Goal: Task Accomplishment & Management: Complete application form

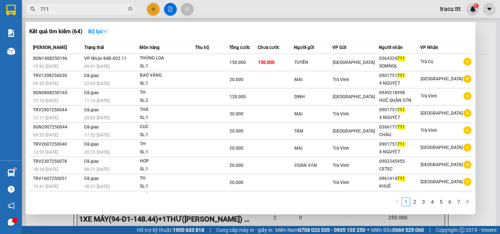
click at [128, 11] on icon "close-circle" at bounding box center [130, 9] width 4 height 4
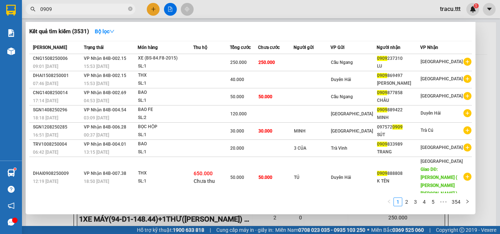
type input "0909"
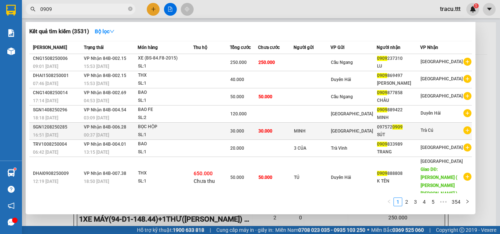
click at [354, 136] on td "[GEOGRAPHIC_DATA]" at bounding box center [353, 131] width 46 height 17
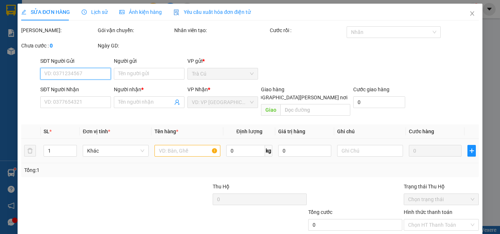
type input "MINH"
type input "0975720909"
type input "SÚT"
type input "30.000"
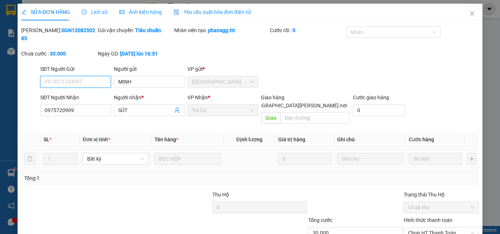
scroll to position [37, 0]
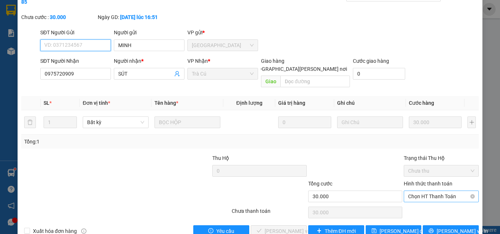
click at [423, 191] on span "Chọn HT Thanh Toán" at bounding box center [441, 196] width 66 height 11
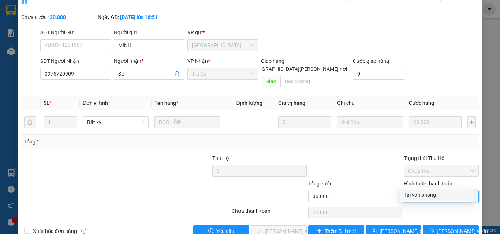
click at [419, 196] on div "Tại văn phòng" at bounding box center [436, 195] width 65 height 8
type input "0"
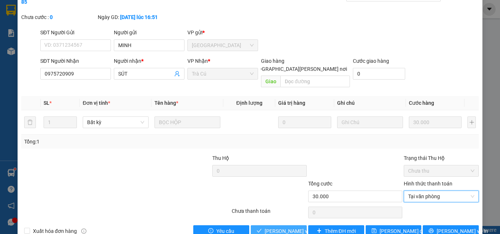
click at [295, 228] on span "[PERSON_NAME] và [PERSON_NAME] hàng" at bounding box center [313, 232] width 99 height 8
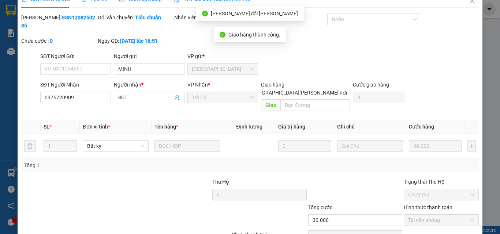
scroll to position [0, 0]
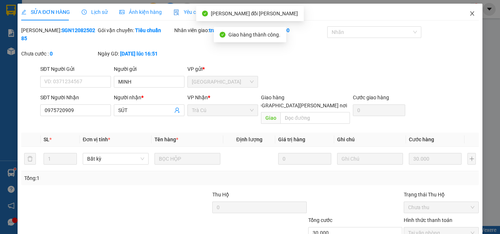
click at [469, 14] on icon "close" at bounding box center [472, 14] width 6 height 6
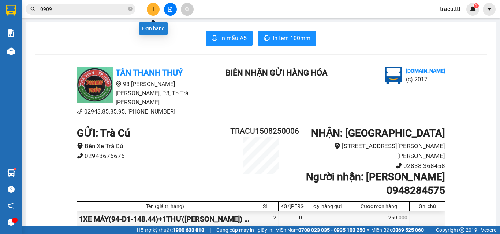
click at [157, 10] on button at bounding box center [153, 9] width 13 height 13
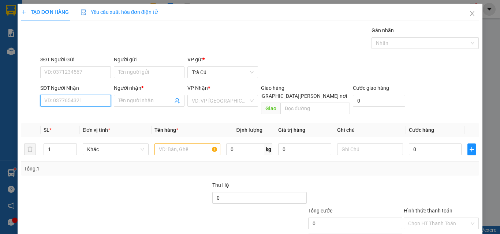
click at [77, 101] on input "SĐT Người Nhận" at bounding box center [75, 101] width 71 height 12
click at [102, 110] on div "0901790368 - PRO DENTAL LAB" at bounding box center [81, 116] width 82 height 12
type input "0901790368"
type input "PRO DENTAL LAB"
type input "0901790368"
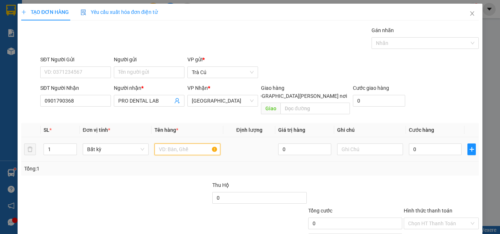
click at [173, 144] on input "text" at bounding box center [187, 150] width 66 height 12
type input "h"
type input "HỘP"
click at [409, 144] on input "0" at bounding box center [435, 150] width 53 height 12
type input "23"
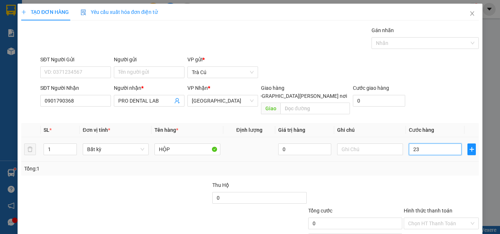
type input "23"
type input "2"
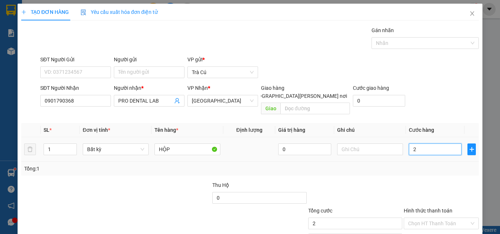
type input "0"
drag, startPoint x: 414, startPoint y: 130, endPoint x: 409, endPoint y: 144, distance: 14.5
click at [414, 138] on td "0" at bounding box center [435, 150] width 59 height 25
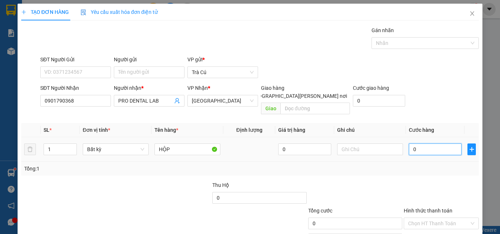
click at [409, 145] on input "0" at bounding box center [435, 150] width 53 height 12
type input "2"
type input "20"
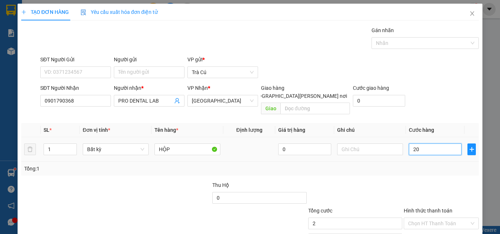
type input "20"
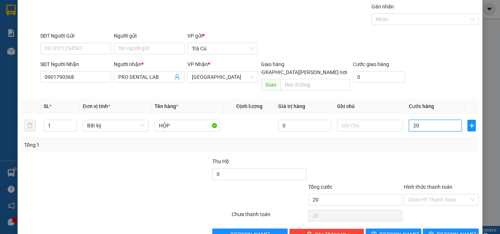
scroll to position [36, 0]
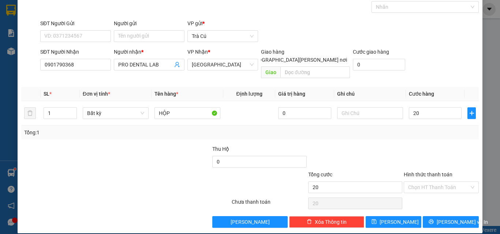
type input "20.000"
click at [430, 186] on div "Hình thức thanh toán Chọn HT Thanh Toán" at bounding box center [441, 184] width 75 height 26
click at [429, 196] on div "Chọn HT Thanh Toán" at bounding box center [441, 203] width 76 height 15
click at [435, 182] on input "Hình thức thanh toán" at bounding box center [438, 187] width 61 height 11
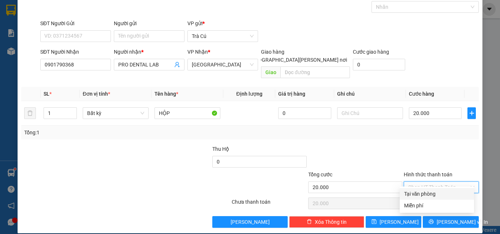
click at [441, 197] on div "Tại văn phòng" at bounding box center [436, 194] width 65 height 8
type input "0"
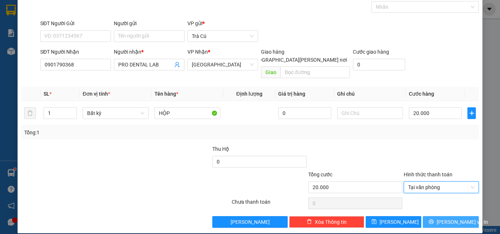
click at [451, 218] on button "[PERSON_NAME] và In" at bounding box center [451, 223] width 56 height 12
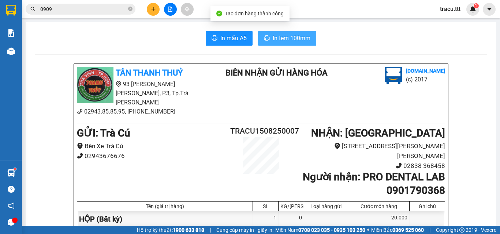
click at [306, 41] on span "In tem 100mm" at bounding box center [292, 38] width 38 height 9
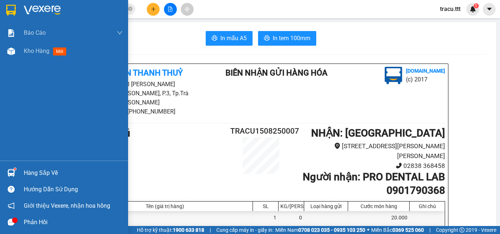
click at [31, 57] on div "Kho hàng mới" at bounding box center [73, 51] width 99 height 18
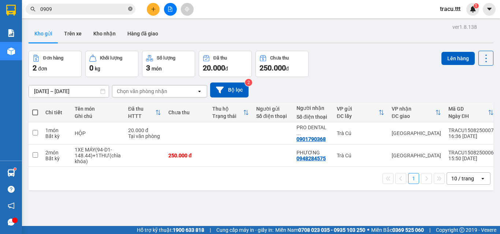
click at [132, 9] on icon "close-circle" at bounding box center [130, 9] width 4 height 4
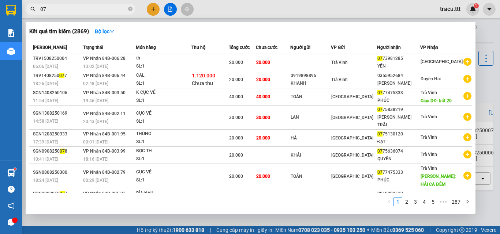
type input "0"
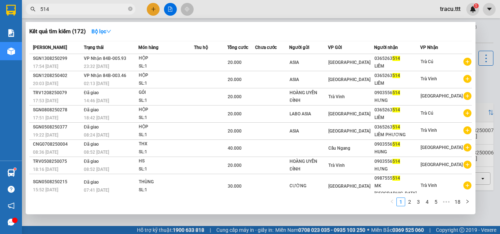
type input "514"
click at [312, 53] on th "Người gửi" at bounding box center [308, 47] width 39 height 13
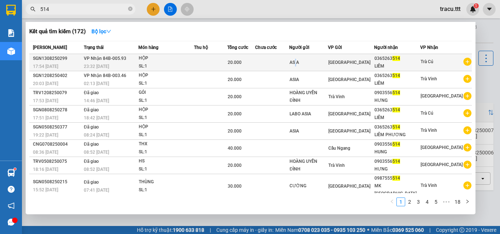
click at [309, 63] on div "ASIA" at bounding box center [308, 63] width 38 height 8
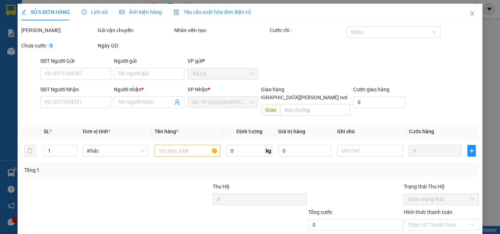
type input "ASIA"
type input "0365263514"
type input "LIÊM"
type input "20.000"
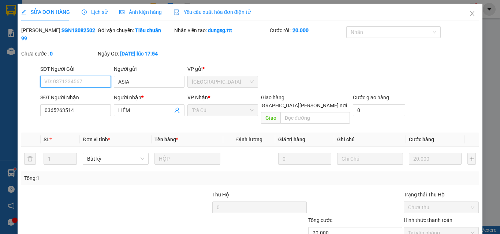
scroll to position [37, 0]
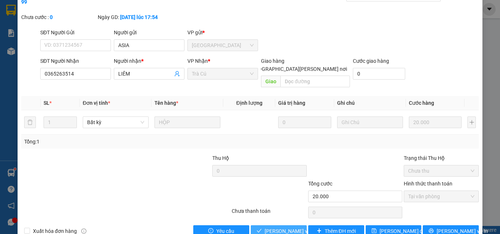
click at [289, 226] on button "[PERSON_NAME] và [PERSON_NAME] hàng" at bounding box center [279, 232] width 56 height 12
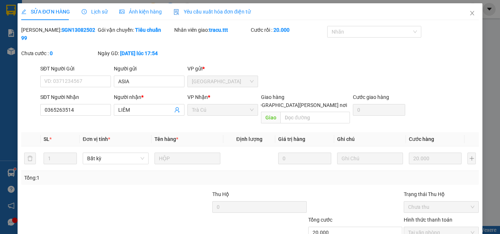
scroll to position [0, 0]
click at [465, 17] on span "Close" at bounding box center [472, 14] width 20 height 20
